Goal: Task Accomplishment & Management: Manage account settings

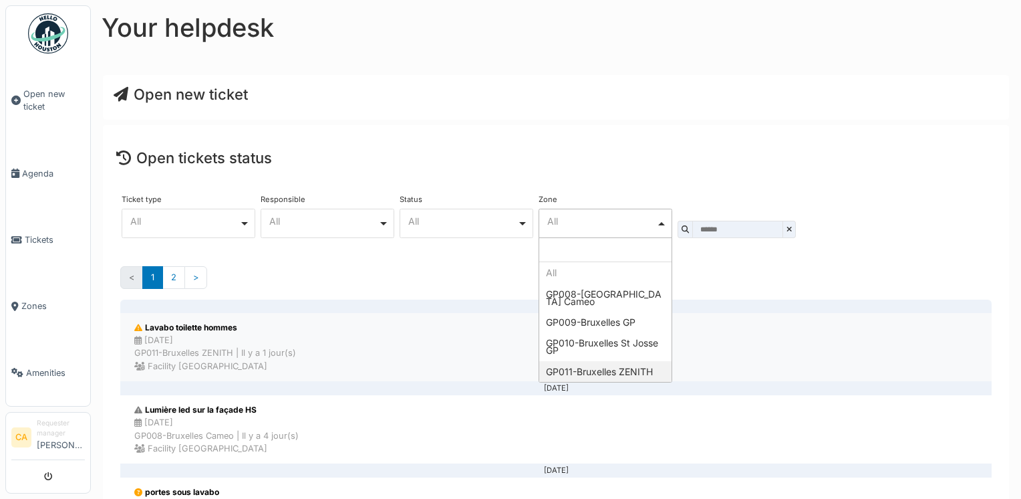
select select "****"
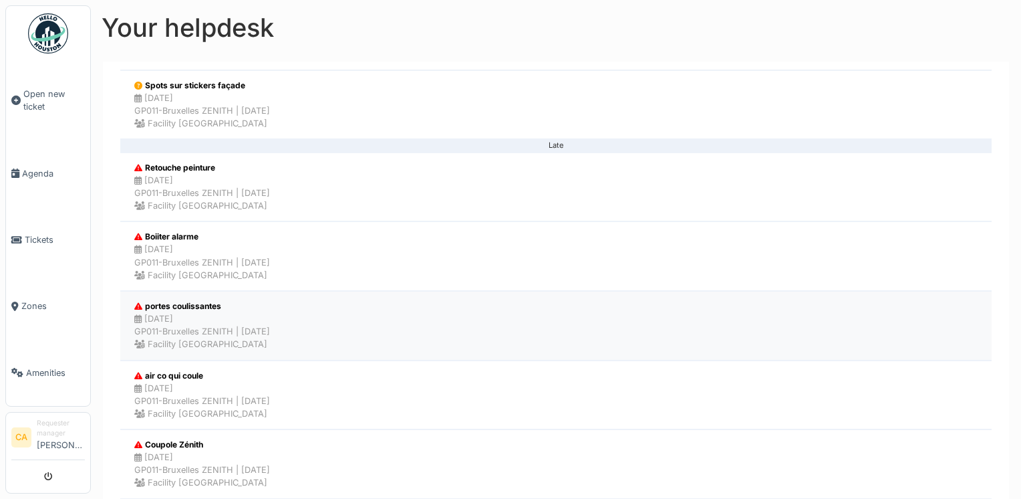
scroll to position [401, 0]
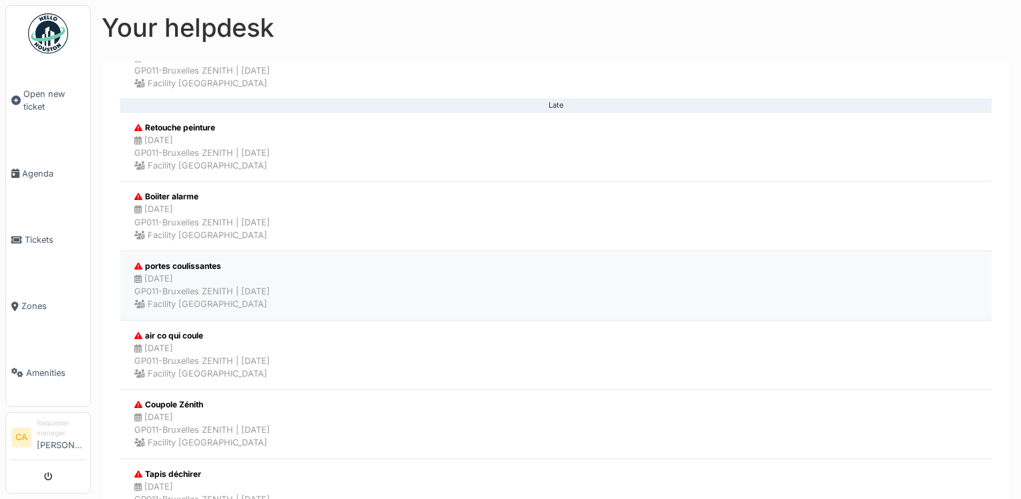
click at [244, 275] on div "20/08/2025 GP011-Bruxelles ZENITH | Il y a 12 jour(s) Facility Golden palace" at bounding box center [202, 291] width 136 height 39
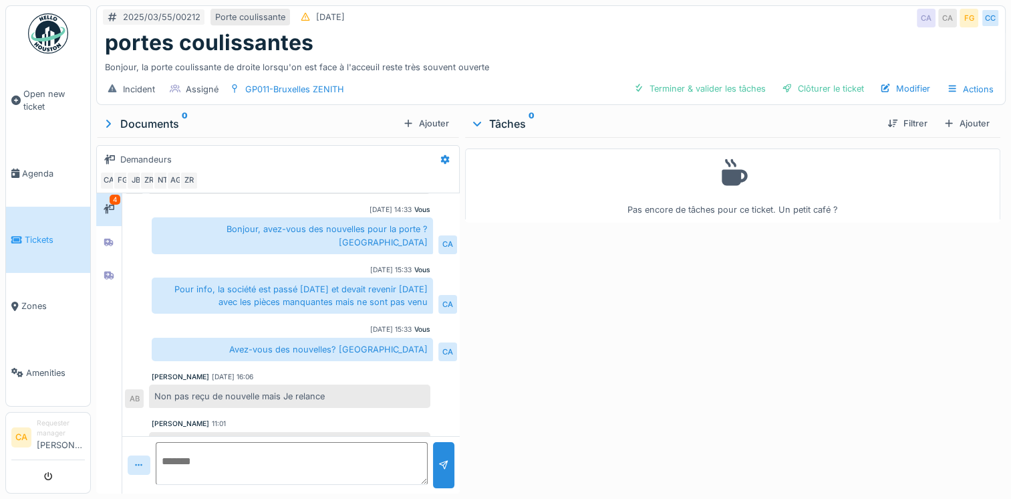
scroll to position [245, 0]
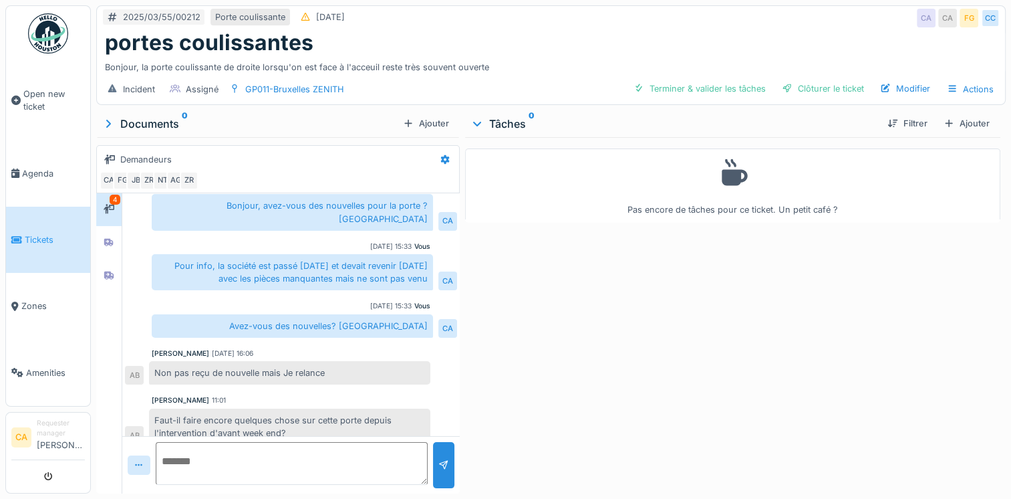
click at [62, 39] on img at bounding box center [48, 33] width 40 height 40
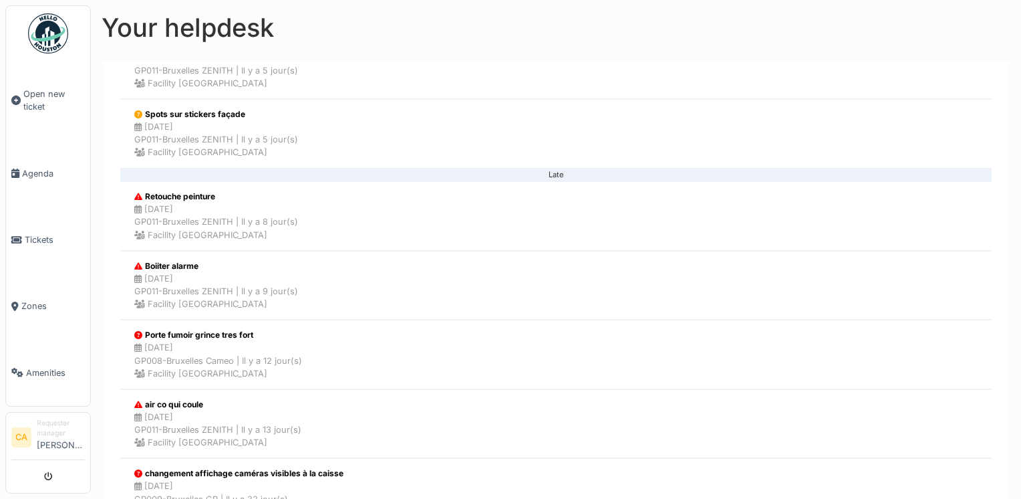
scroll to position [468, 0]
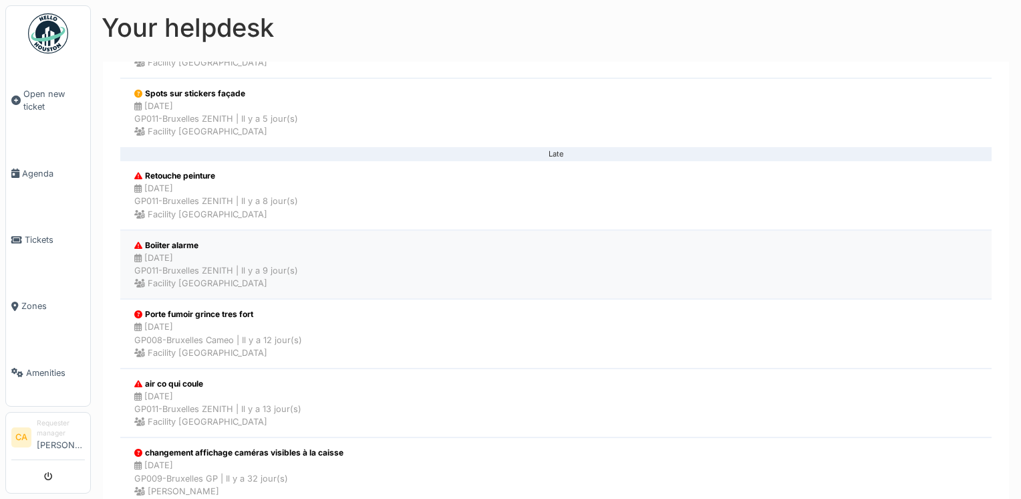
click at [333, 245] on li "Boiiter alarme 23/08/2025 GP011-Bruxelles ZENITH | Il y a 9 jour(s) Facility Go…" at bounding box center [556, 265] width 872 height 70
click at [263, 269] on div "23/08/2025 GP011-Bruxelles ZENITH | Il y a 9 jour(s) Facility Golden palace" at bounding box center [216, 270] width 164 height 39
click at [347, 273] on li "Boiiter alarme 23/08/2025 GP011-Bruxelles ZENITH | Il y a 9 jour(s) Facility Go…" at bounding box center [556, 265] width 872 height 70
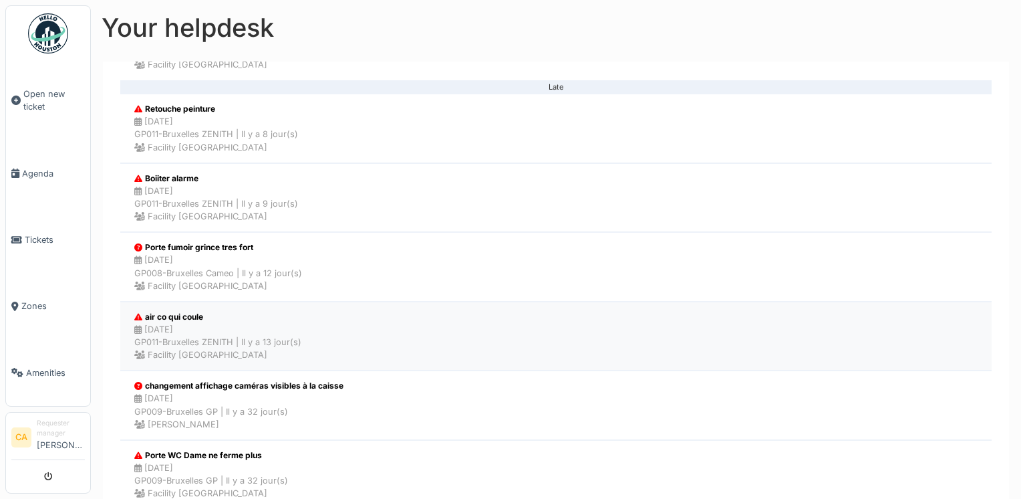
click at [274, 330] on div "19/08/2025 GP011-Bruxelles ZENITH | Il y a 13 jour(s) Facility Golden palace" at bounding box center [217, 342] width 167 height 39
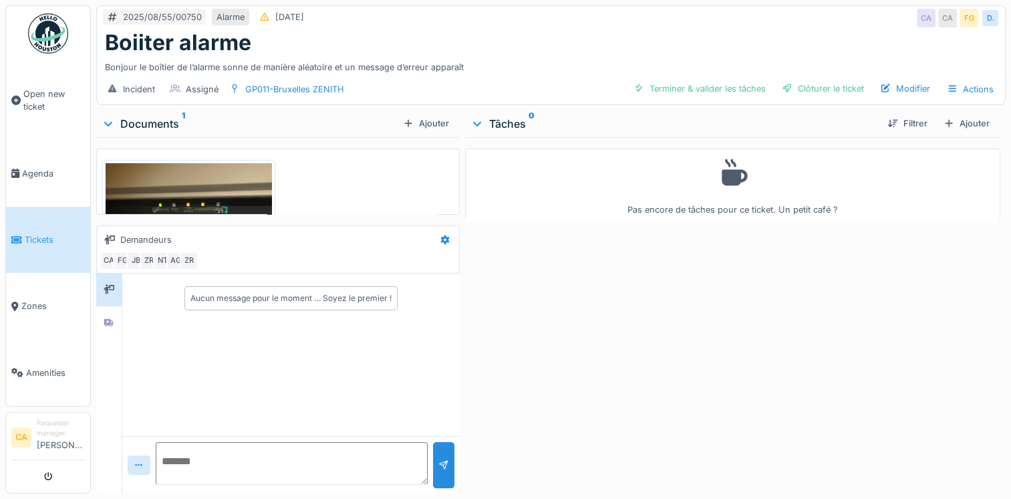
click at [240, 180] on img at bounding box center [189, 274] width 166 height 222
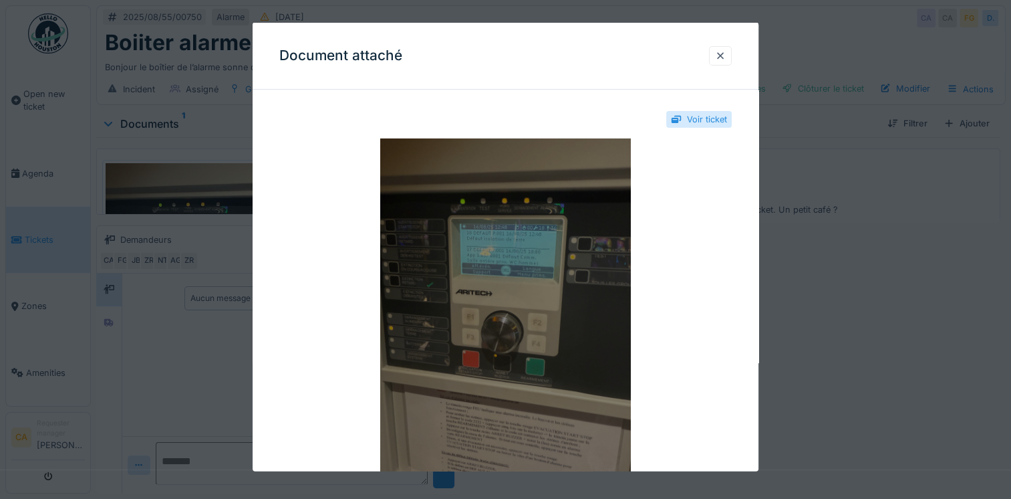
click at [567, 233] on img at bounding box center [505, 305] width 452 height 334
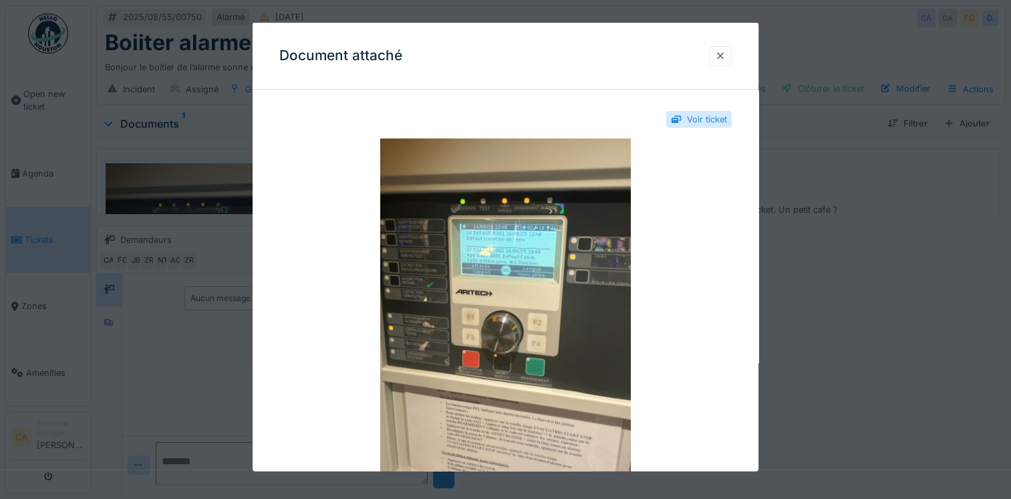
click at [726, 55] on div at bounding box center [720, 55] width 11 height 13
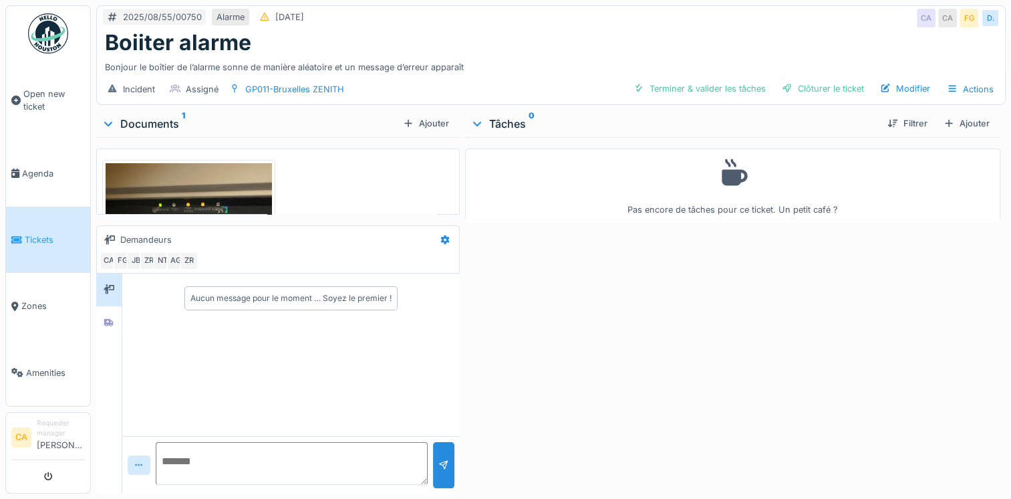
click at [594, 359] on div "Pas encore de tâches pour ce ticket. Un petit café ?" at bounding box center [732, 312] width 535 height 351
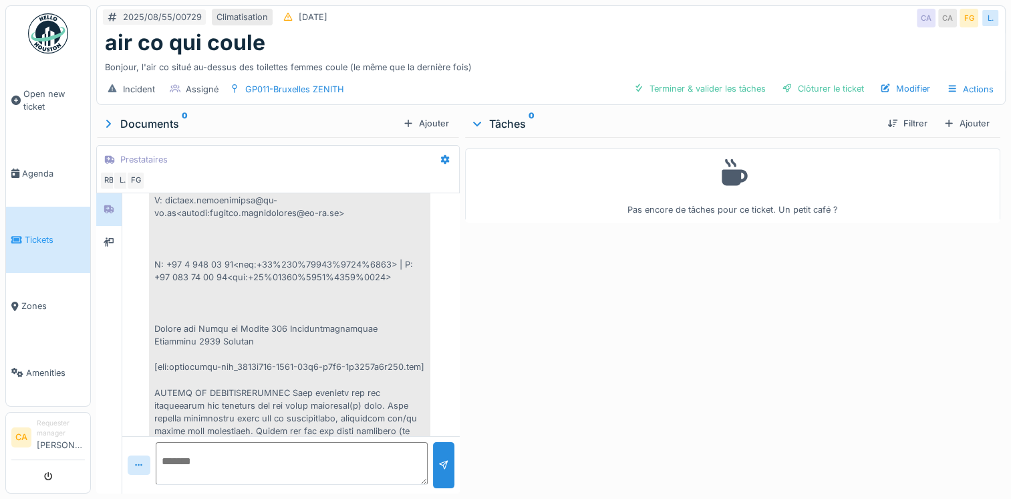
scroll to position [221, 0]
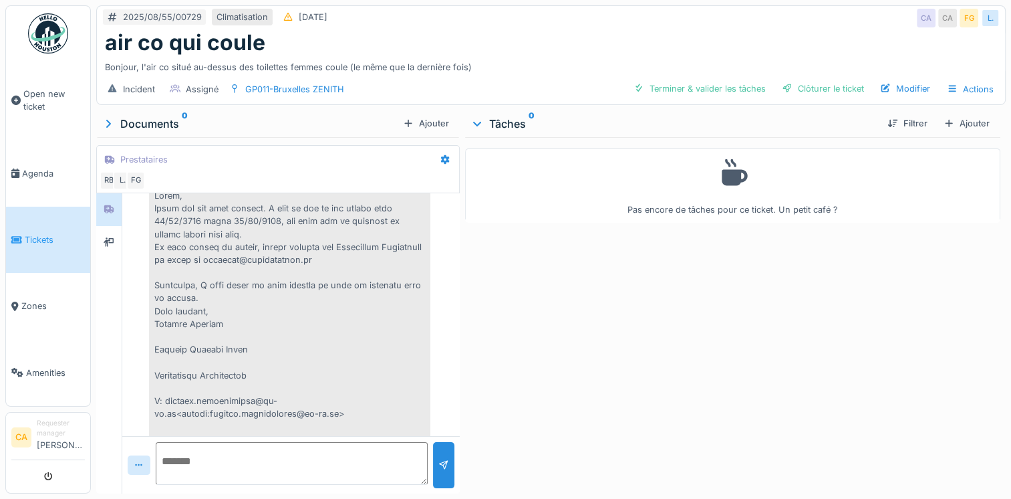
click at [59, 36] on img at bounding box center [48, 33] width 40 height 40
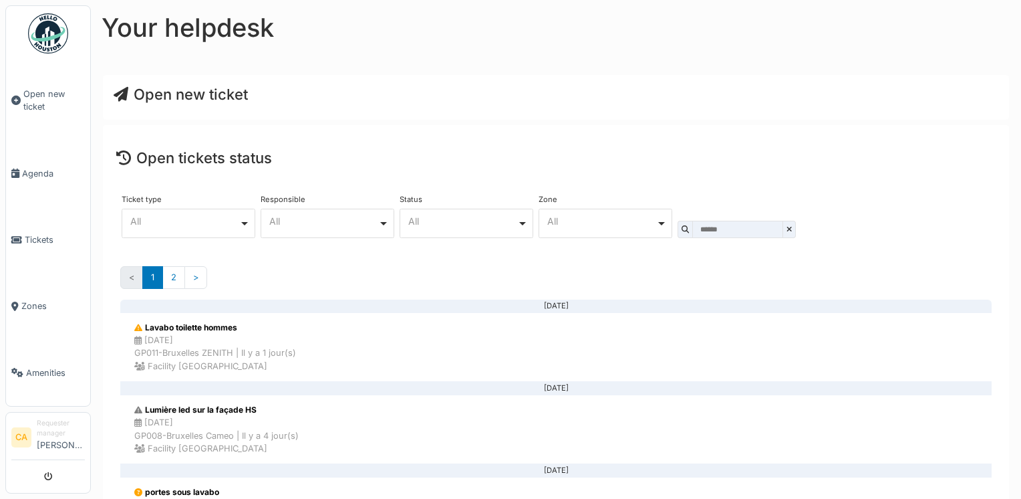
click at [620, 221] on div "All Remove item" at bounding box center [601, 220] width 109 height 7
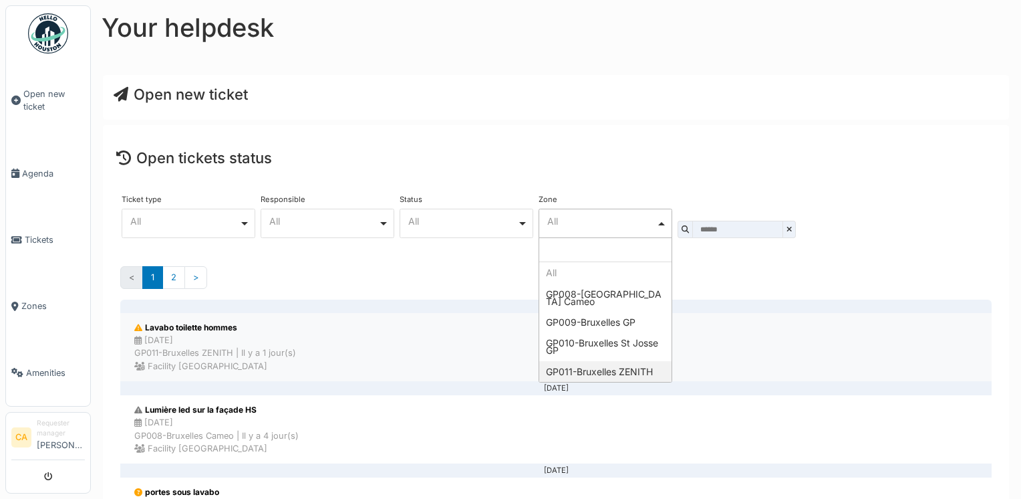
select select "****"
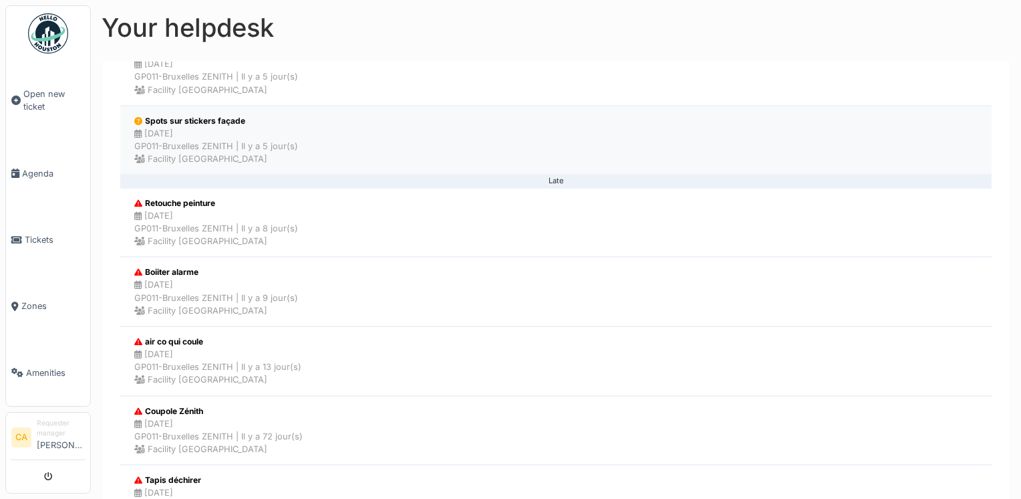
scroll to position [334, 0]
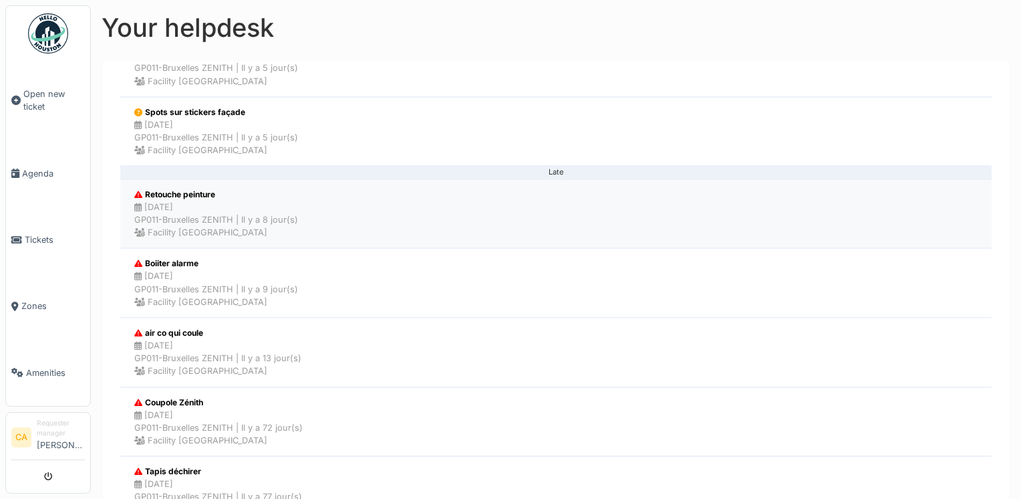
click at [332, 220] on li "Retouche peinture [DATE] GP011-Bruxelles ZENITH | Il y a 8 jour(s) Facility [GE…" at bounding box center [556, 214] width 872 height 70
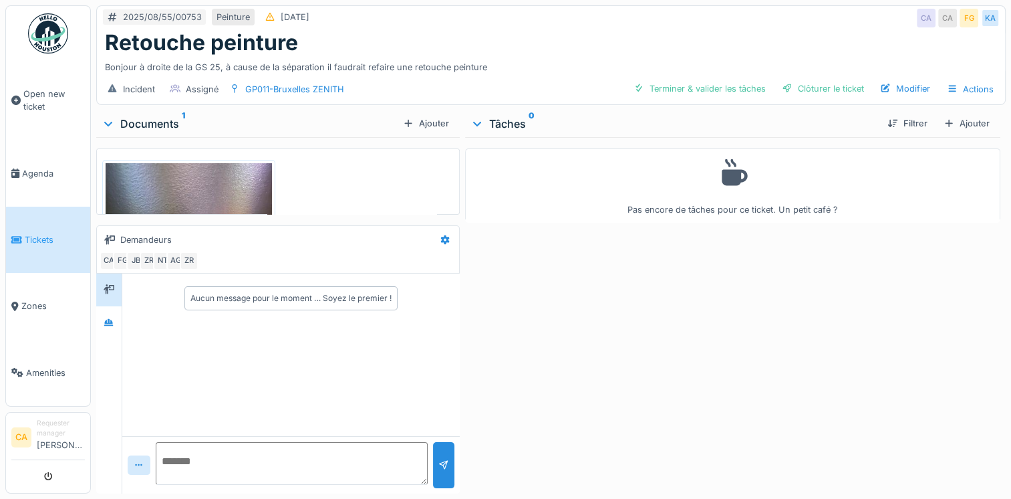
click at [253, 200] on img at bounding box center [189, 274] width 166 height 222
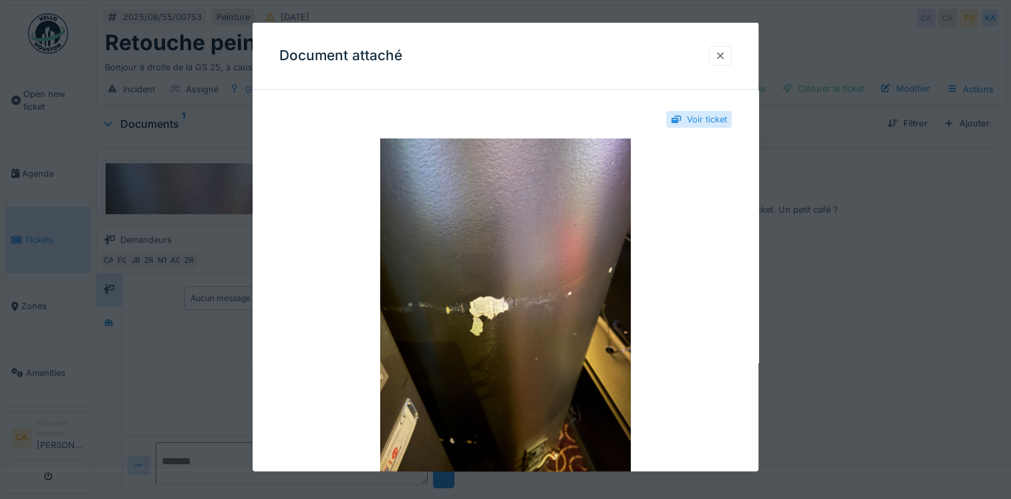
click at [721, 53] on div at bounding box center [720, 55] width 11 height 13
